Goal: Obtain resource: Obtain resource

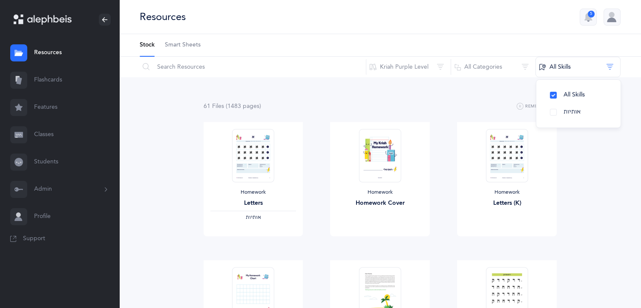
click at [58, 52] on link "Resources" at bounding box center [59, 52] width 119 height 27
click at [158, 62] on input "text" at bounding box center [252, 67] width 227 height 20
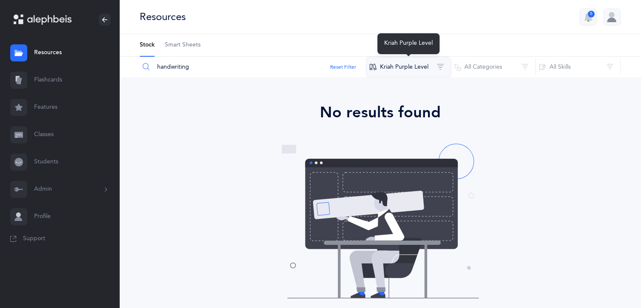
click at [388, 70] on button "Kriah Purple Level" at bounding box center [408, 67] width 85 height 20
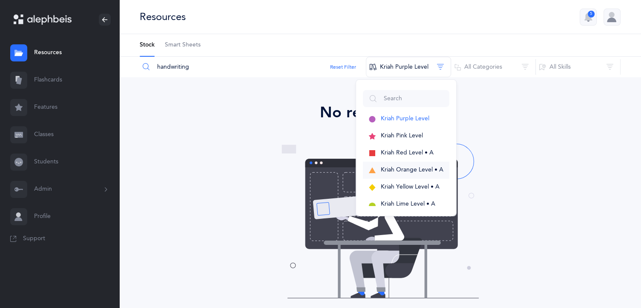
click at [389, 169] on span "Kriah Orange Level • A" at bounding box center [412, 169] width 63 height 7
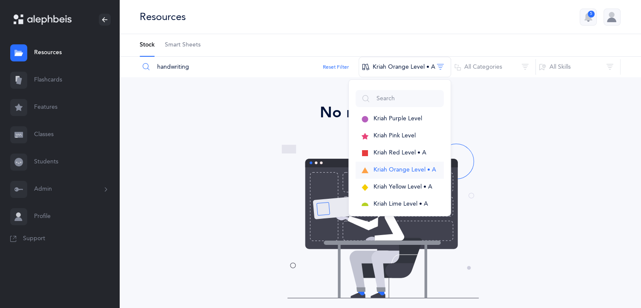
click at [389, 169] on span "Kriah Orange Level • A" at bounding box center [405, 169] width 63 height 7
drag, startPoint x: 190, startPoint y: 70, endPoint x: 153, endPoint y: 70, distance: 36.6
click at [153, 70] on input "handwriting" at bounding box center [249, 67] width 220 height 20
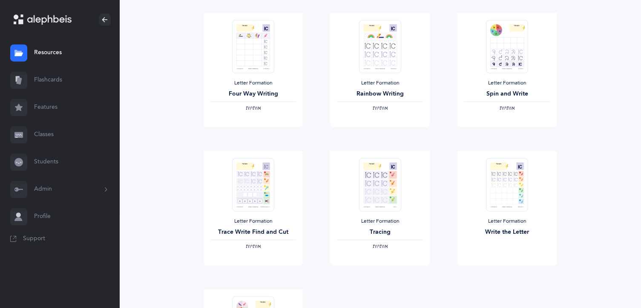
scroll to position [384, 0]
type input "letter formation"
click at [31, 238] on span "Support" at bounding box center [34, 238] width 22 height 9
click at [394, 273] on link "View" at bounding box center [380, 274] width 100 height 17
click at [503, 276] on span "View" at bounding box center [507, 275] width 14 height 8
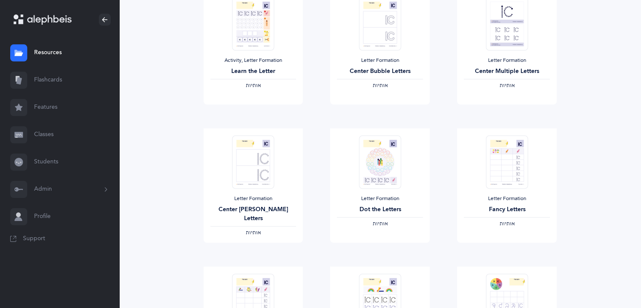
scroll to position [0, 0]
